Goal: Navigation & Orientation: Find specific page/section

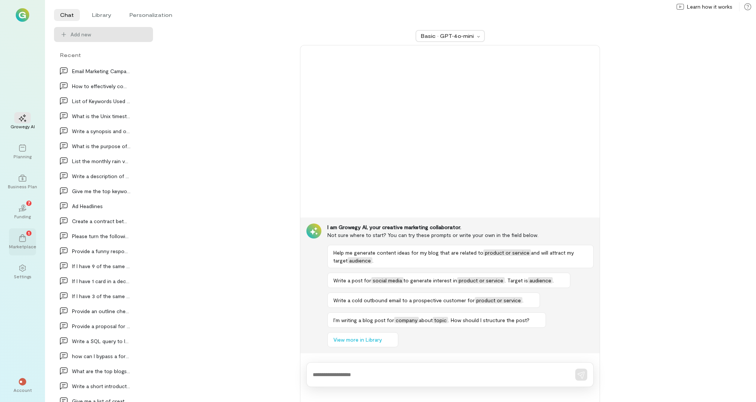
click at [23, 238] on icon at bounding box center [22, 237] width 7 height 7
